Goal: Information Seeking & Learning: Learn about a topic

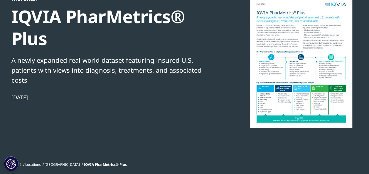
scroll to position [60, 0]
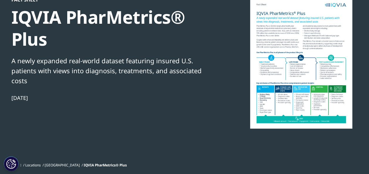
click at [288, 79] on div at bounding box center [300, 63] width 113 height 132
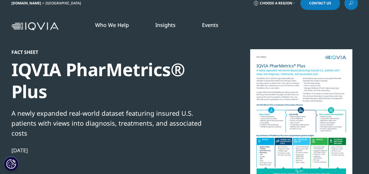
scroll to position [8, 0]
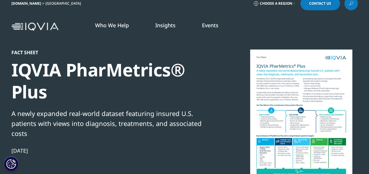
click at [307, 102] on div at bounding box center [300, 116] width 113 height 132
drag, startPoint x: 307, startPoint y: 102, endPoint x: 278, endPoint y: 123, distance: 36.3
click at [278, 123] on div at bounding box center [300, 116] width 113 height 132
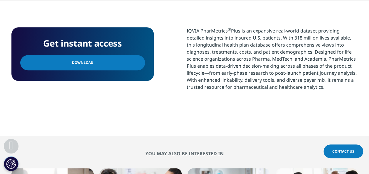
scroll to position [249, 0]
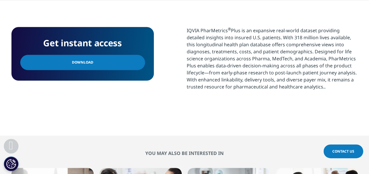
click at [127, 58] on link "Download" at bounding box center [82, 62] width 125 height 15
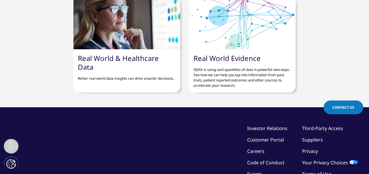
scroll to position [614, 0]
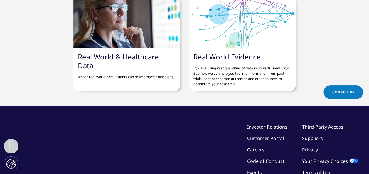
click at [209, 52] on link "Real World Evidence" at bounding box center [226, 57] width 67 height 10
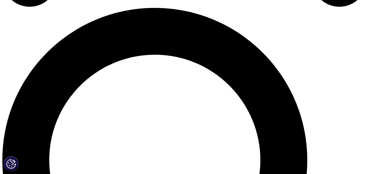
scroll to position [366, 0]
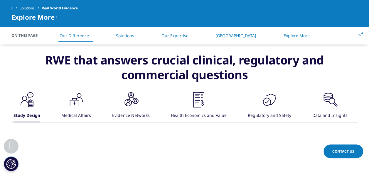
click at [85, 109] on icon ".cls-1{fill:#231f20;}" at bounding box center [76, 100] width 18 height 18
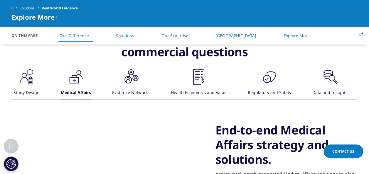
scroll to position [389, 0]
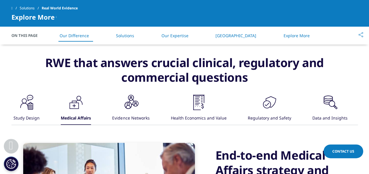
click at [140, 118] on div "Evidence Networks" at bounding box center [130, 118] width 37 height 13
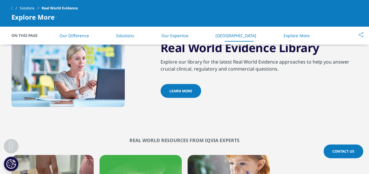
scroll to position [877, 0]
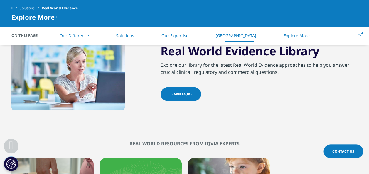
click at [176, 99] on link "Learn More" at bounding box center [180, 94] width 40 height 14
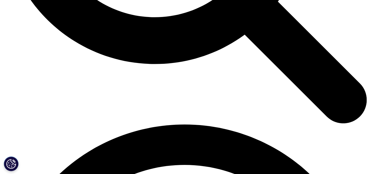
scroll to position [618, 0]
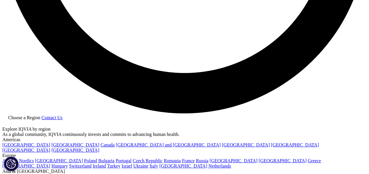
scroll to position [994, 0]
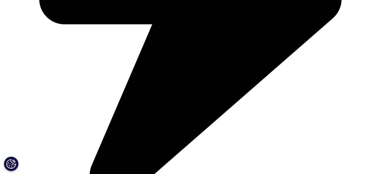
scroll to position [1422, 0]
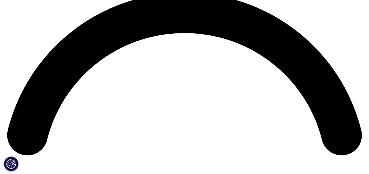
scroll to position [747, 0]
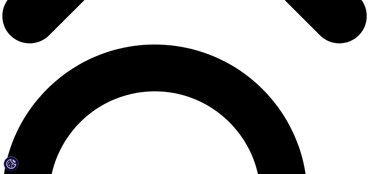
scroll to position [329, 0]
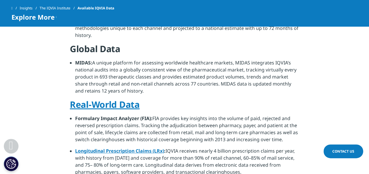
click at [119, 99] on link "Real-World Data" at bounding box center [105, 105] width 70 height 12
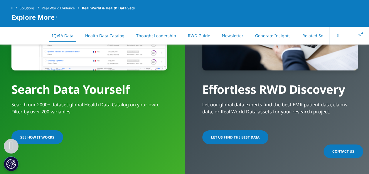
scroll to position [491, 0]
click at [43, 133] on link "SEE HOW IT WORKS" at bounding box center [37, 137] width 52 height 14
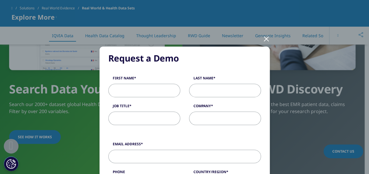
scroll to position [0, 0]
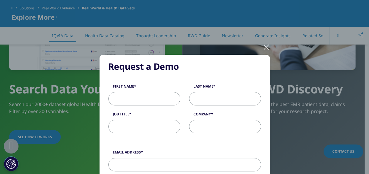
click at [266, 46] on div at bounding box center [266, 47] width 7 height 16
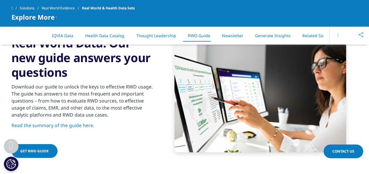
scroll to position [1029, 0]
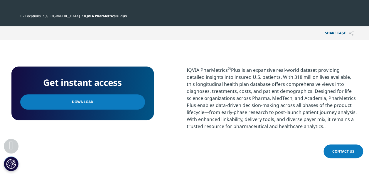
scroll to position [210, 0]
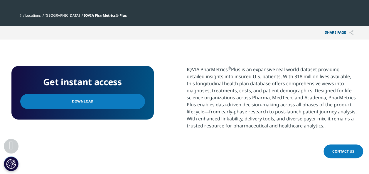
click at [139, 99] on link "Download" at bounding box center [82, 101] width 125 height 15
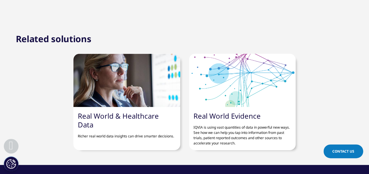
scroll to position [579, 0]
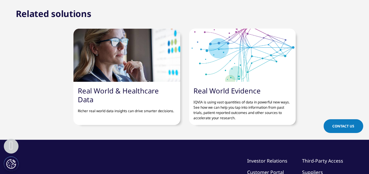
click at [124, 88] on link "Real World & Healthcare Data" at bounding box center [118, 95] width 81 height 18
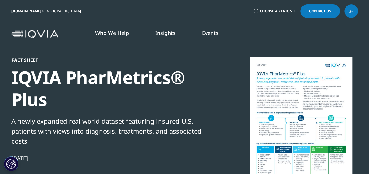
scroll to position [84, 346]
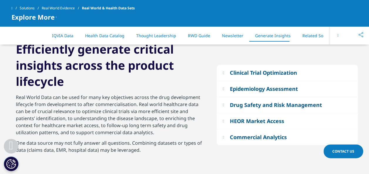
scroll to position [1318, 0]
click at [226, 87] on button "Epidemiology Assessment" at bounding box center [287, 89] width 141 height 16
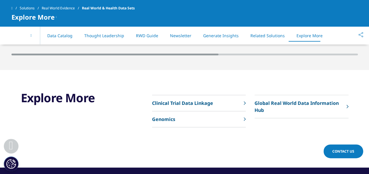
scroll to position [1836, 0]
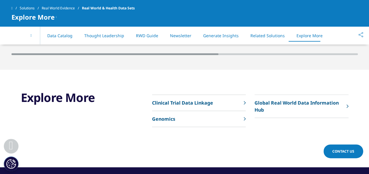
click at [274, 105] on p "Global Real World Data Information Hub" at bounding box center [298, 106] width 89 height 14
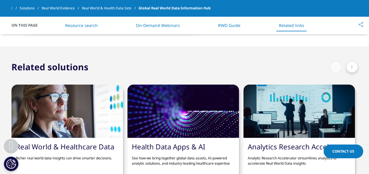
scroll to position [2808, 0]
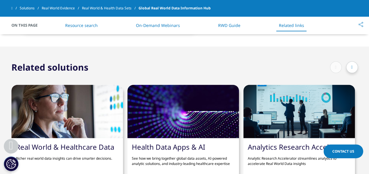
click at [94, 142] on link "Real World & Healthcare Data" at bounding box center [65, 147] width 98 height 10
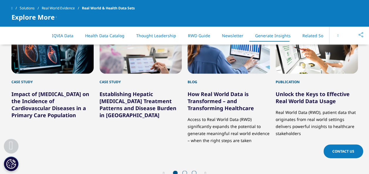
scroll to position [1514, 0]
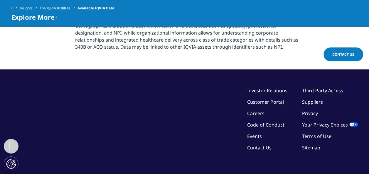
scroll to position [748, 0]
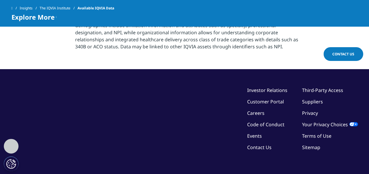
click at [312, 87] on link "Third-Party Access" at bounding box center [322, 90] width 41 height 6
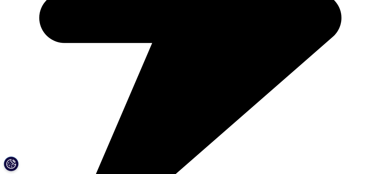
scroll to position [336, 0]
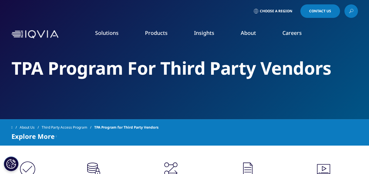
scroll to position [58, 0]
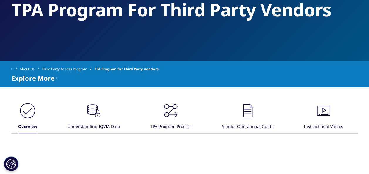
click at [94, 124] on div "Understanding IQVIA Data" at bounding box center [93, 127] width 53 height 13
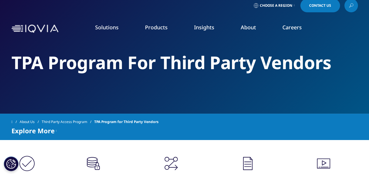
scroll to position [0, 0]
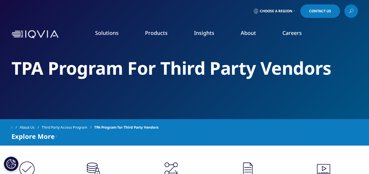
click at [297, 99] on link "Cardiovascular" at bounding box center [322, 96] width 86 height 6
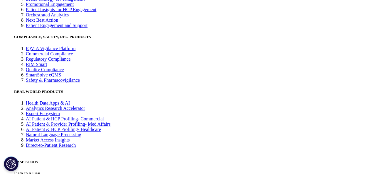
scroll to position [1327, 0]
